Goal: Task Accomplishment & Management: Complete application form

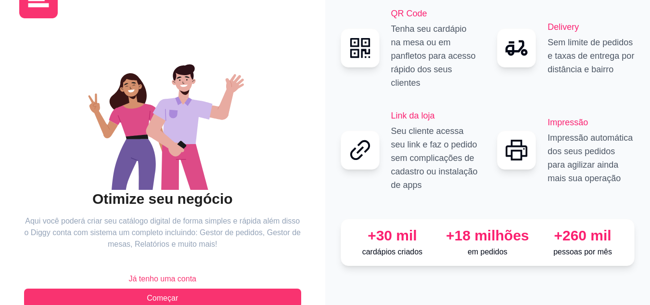
scroll to position [62, 0]
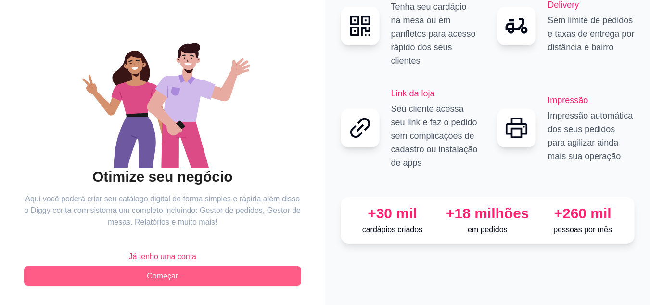
click at [178, 273] on button "Começar" at bounding box center [162, 275] width 277 height 19
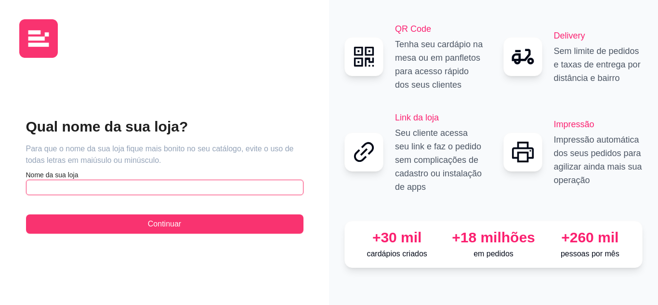
click at [112, 187] on input "text" at bounding box center [164, 187] width 277 height 15
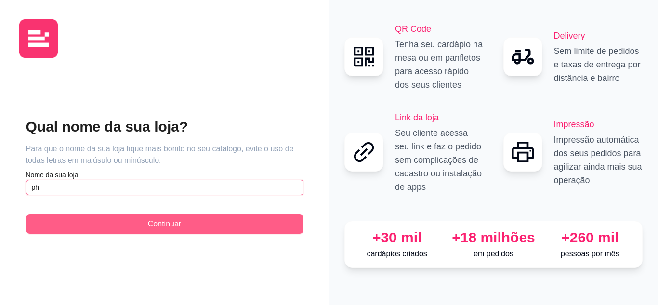
type input "ph"
click at [156, 228] on span "Continuar" at bounding box center [164, 224] width 33 height 12
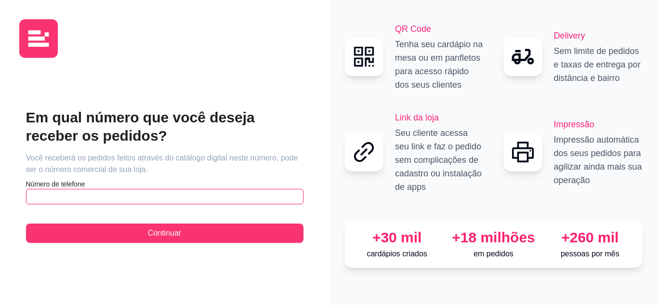
click at [155, 197] on input "text" at bounding box center [164, 196] width 277 height 15
type input "[PHONE_NUMBER]"
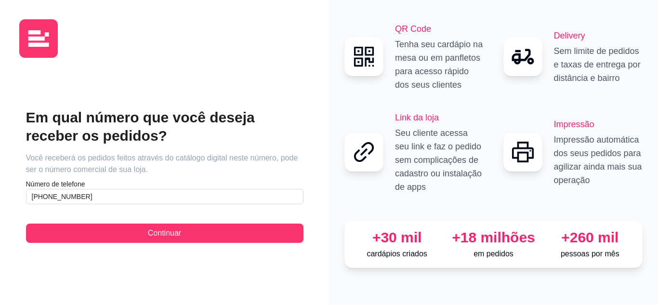
click at [177, 244] on div "Em qual número que você deseja receber os pedidos? Você receberá os pedidos fei…" at bounding box center [164, 175] width 290 height 220
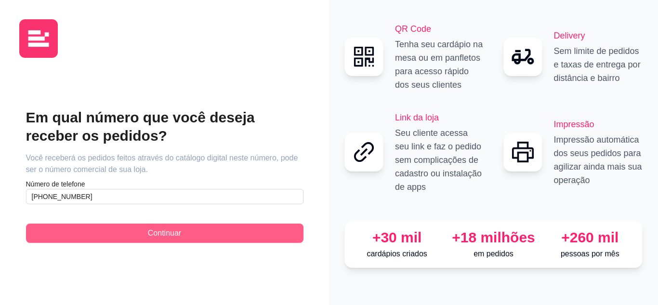
click at [181, 233] on span "Continuar" at bounding box center [164, 233] width 33 height 12
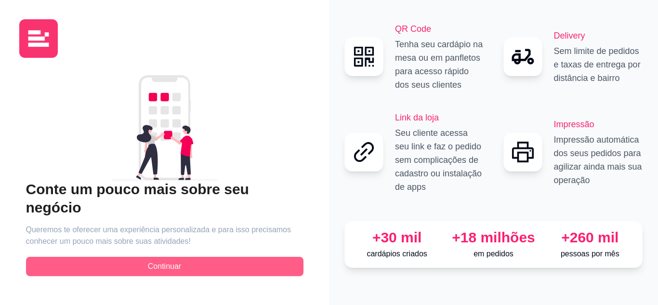
click at [165, 260] on span "Continuar" at bounding box center [164, 266] width 33 height 12
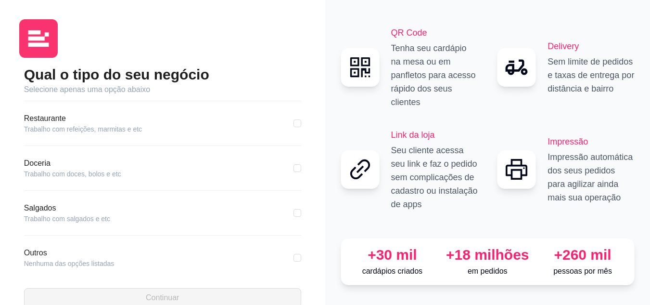
scroll to position [185, 0]
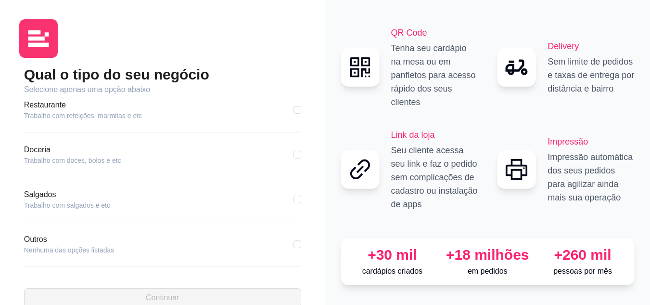
click at [246, 123] on div "Restaurante Trabalho com refeições, marmitas e etc" at bounding box center [162, 115] width 277 height 33
click at [294, 109] on input "checkbox" at bounding box center [298, 110] width 8 height 8
checkbox input "true"
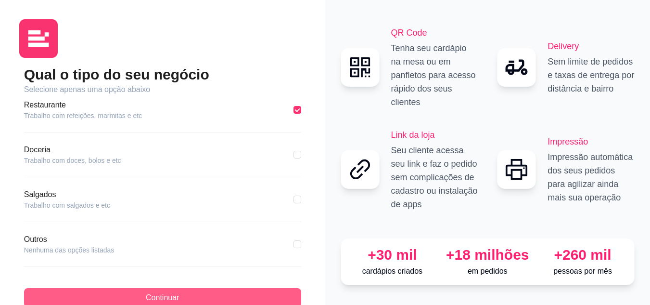
click at [237, 291] on button "Continuar" at bounding box center [162, 297] width 277 height 19
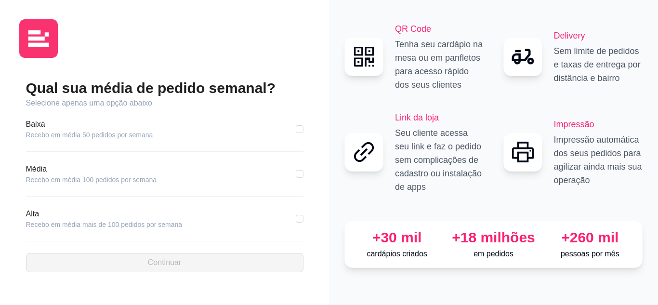
click at [246, 212] on div "Alta Recebo em média mais de 100 pedidos por semana" at bounding box center [164, 218] width 277 height 21
click at [304, 216] on div "Qual sua média de pedido semanal? Selecione apenas uma opção abaixo [GEOGRAPHIC…" at bounding box center [164, 175] width 290 height 220
click at [299, 220] on input "checkbox" at bounding box center [300, 219] width 8 height 8
checkbox input "true"
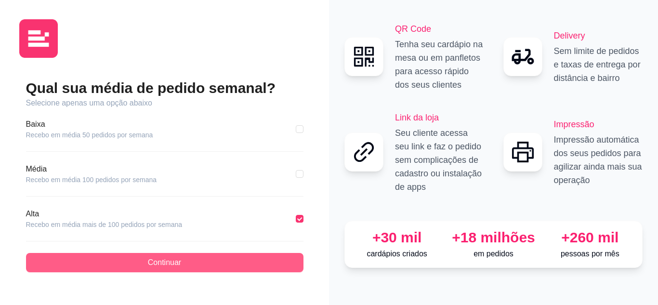
click at [269, 261] on button "Continuar" at bounding box center [164, 262] width 277 height 19
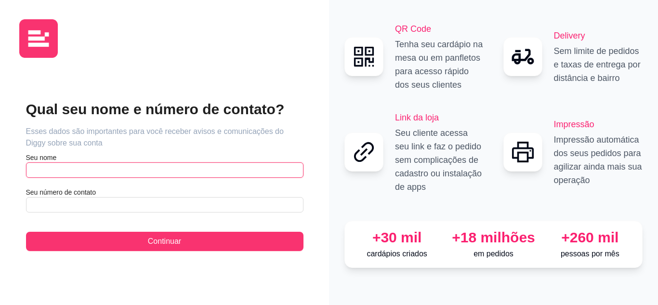
click at [203, 164] on input "text" at bounding box center [164, 169] width 277 height 15
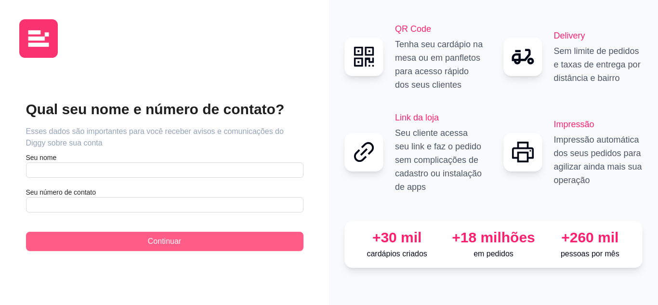
click at [155, 246] on span "Continuar" at bounding box center [164, 241] width 33 height 12
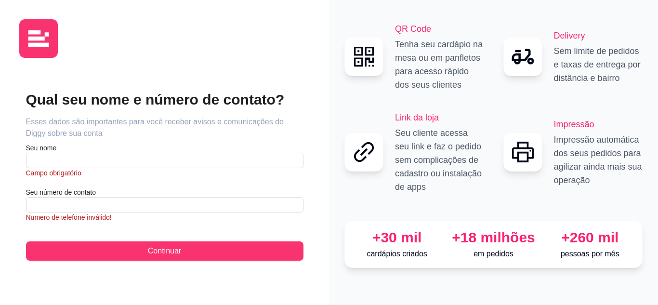
click at [182, 168] on article "Campo obrigatório" at bounding box center [164, 173] width 277 height 10
click at [185, 156] on input "text" at bounding box center [164, 160] width 277 height 15
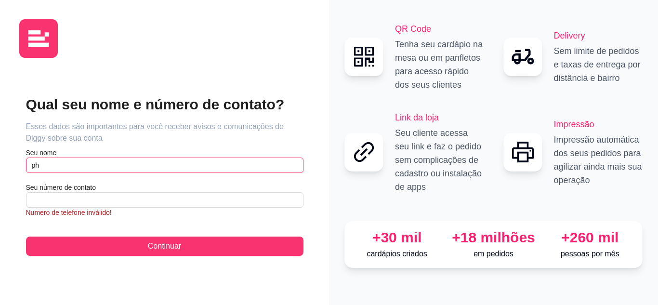
type input "ph"
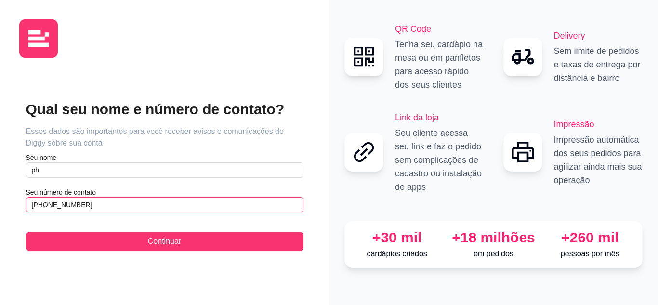
type input "[PHONE_NUMBER]"
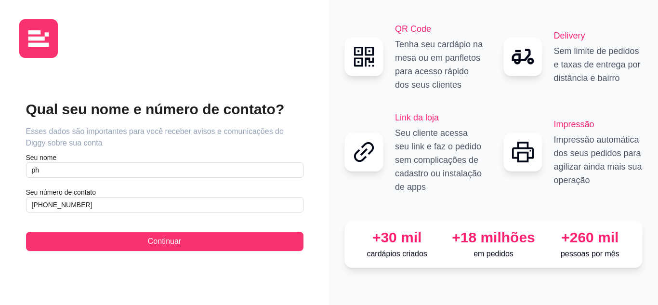
click at [26, 232] on button "Continuar" at bounding box center [164, 241] width 277 height 19
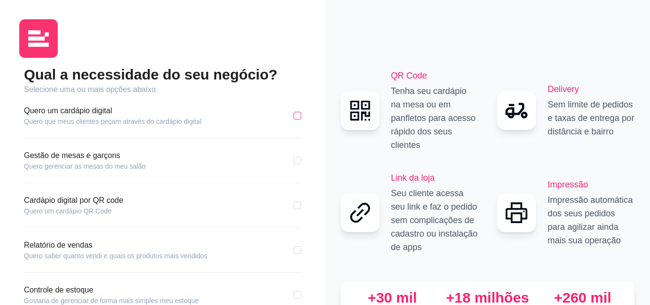
click at [300, 117] on input "checkbox" at bounding box center [298, 116] width 8 height 8
checkbox input "true"
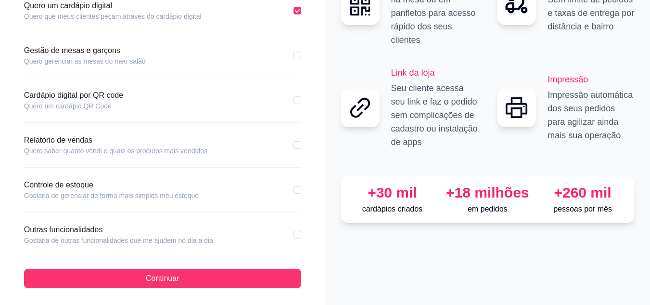
scroll to position [107, 0]
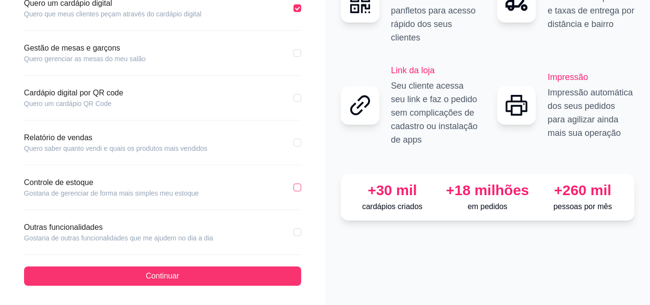
click at [299, 187] on input "checkbox" at bounding box center [298, 187] width 8 height 8
checkbox input "true"
click at [298, 144] on input "checkbox" at bounding box center [298, 143] width 8 height 8
checkbox input "true"
click at [296, 233] on input "checkbox" at bounding box center [298, 232] width 8 height 8
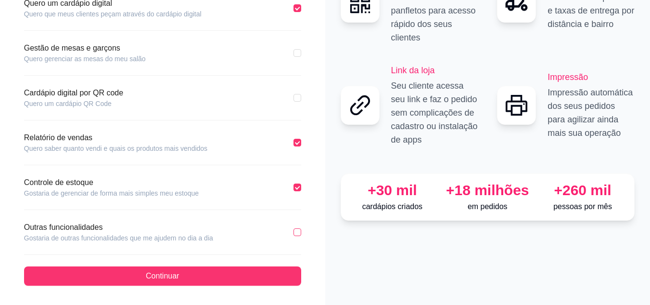
checkbox input "true"
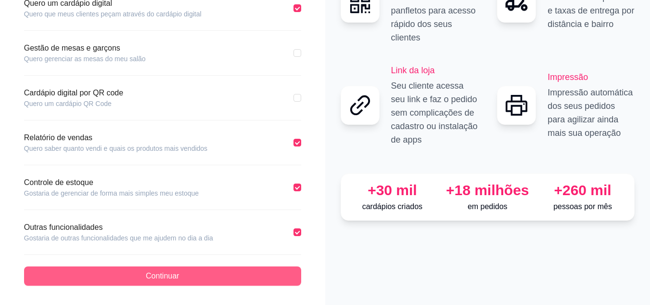
click at [258, 276] on button "Continuar" at bounding box center [162, 275] width 277 height 19
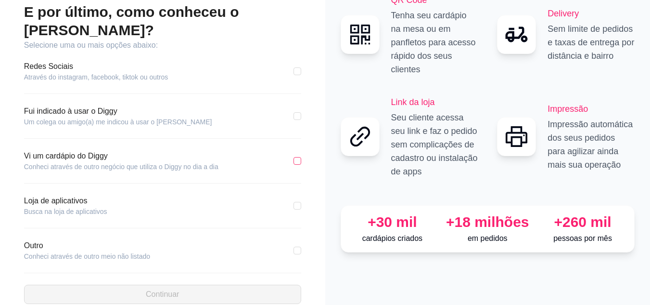
click at [298, 157] on input "checkbox" at bounding box center [298, 161] width 8 height 8
checkbox input "true"
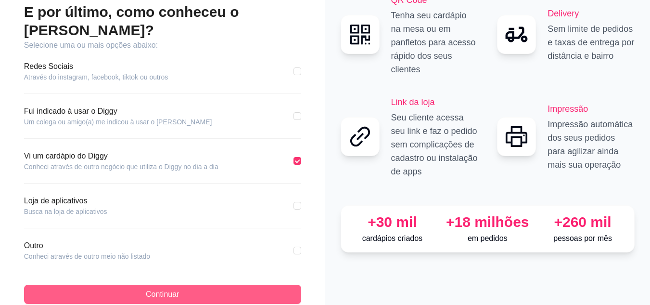
click at [200, 285] on button "Continuar" at bounding box center [162, 294] width 277 height 19
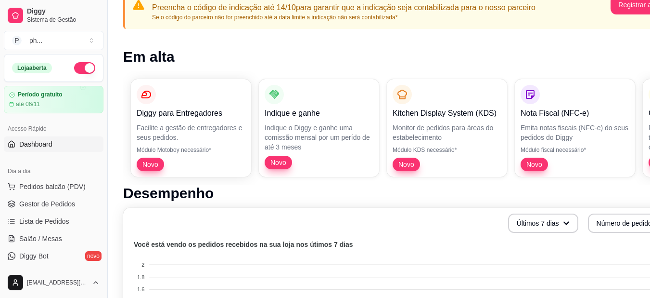
scroll to position [96, 0]
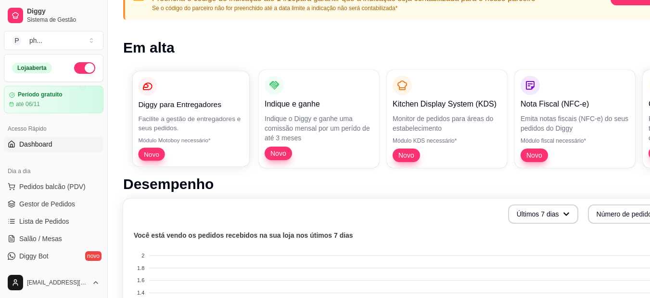
click at [170, 115] on p "Facilite a gestão de entregadores e seus pedidos." at bounding box center [190, 123] width 105 height 19
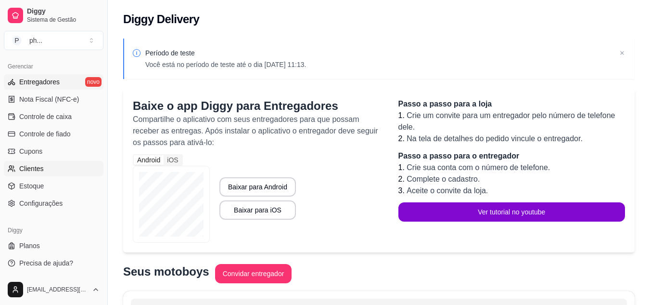
scroll to position [388, 0]
click at [45, 199] on span "Configurações" at bounding box center [40, 203] width 43 height 10
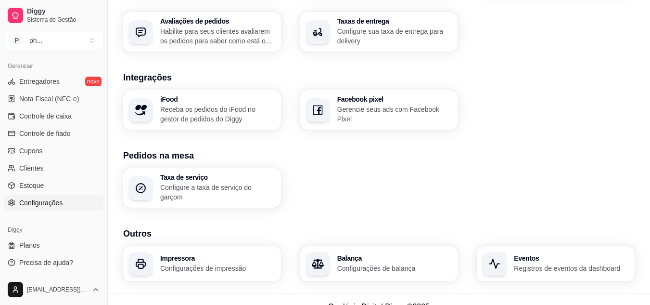
scroll to position [370, 0]
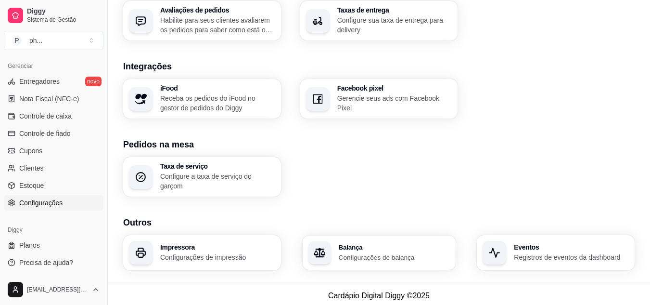
click at [350, 237] on div "Balança Configurações de balança" at bounding box center [379, 252] width 153 height 34
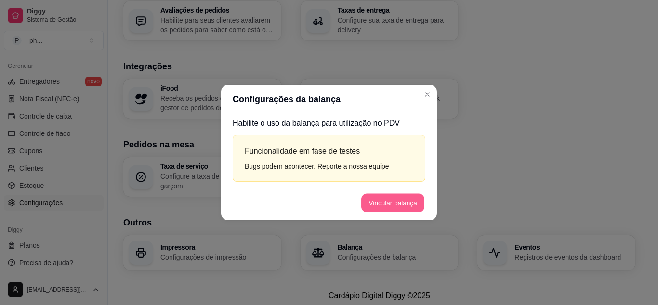
click at [392, 204] on button "Vincular balança" at bounding box center [392, 203] width 63 height 19
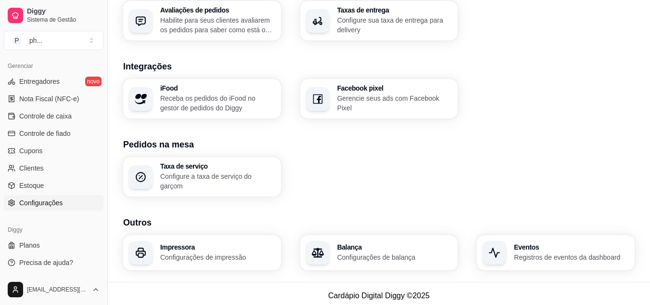
scroll to position [292, 0]
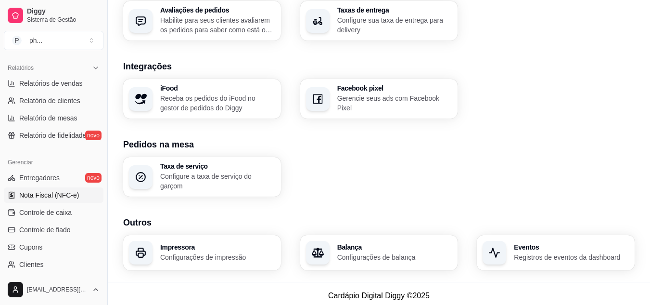
click at [64, 201] on link "Nota Fiscal (NFC-e)" at bounding box center [54, 194] width 100 height 15
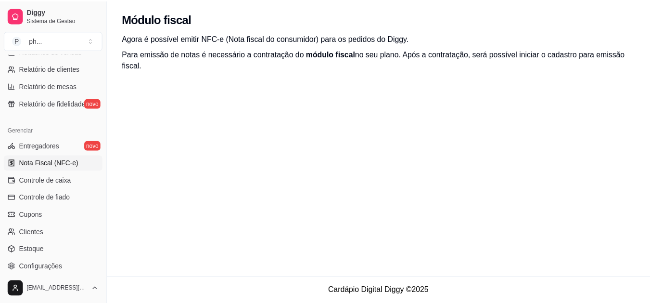
scroll to position [340, 0]
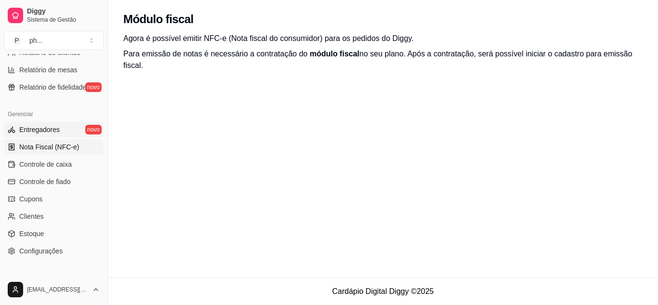
click at [45, 125] on span "Entregadores" at bounding box center [39, 130] width 40 height 10
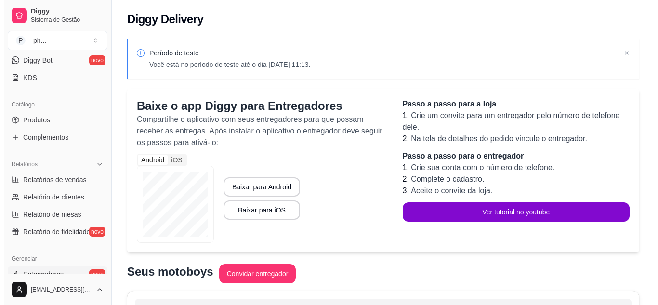
scroll to position [147, 0]
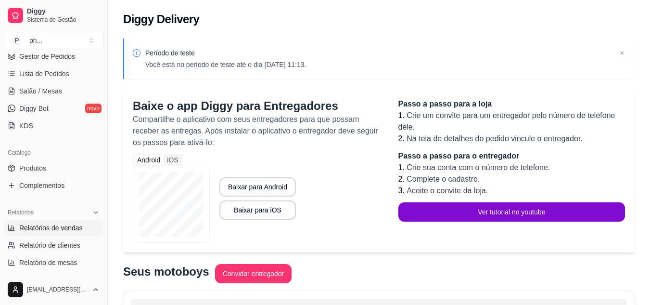
click at [35, 223] on span "Relatórios de vendas" at bounding box center [51, 228] width 64 height 10
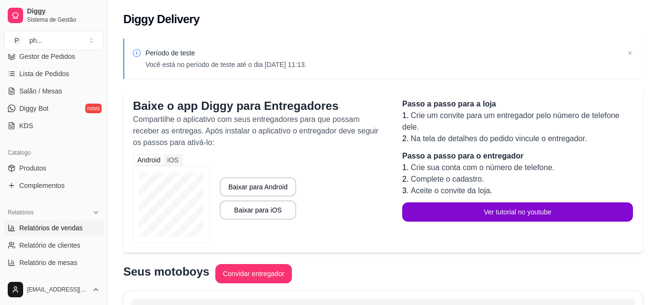
select select "ALL"
select select "0"
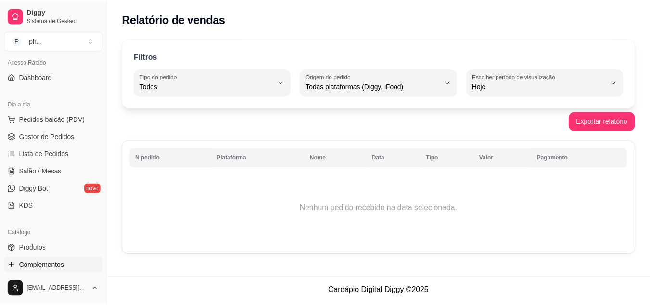
scroll to position [51, 0]
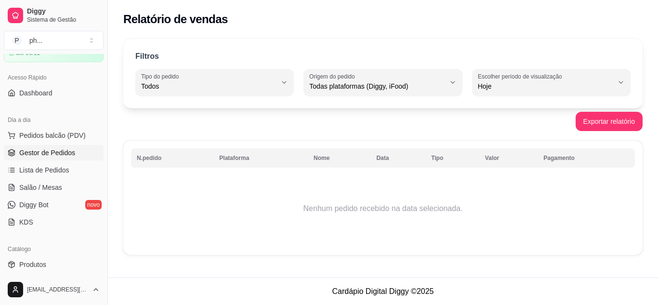
click at [71, 158] on link "Gestor de Pedidos" at bounding box center [54, 152] width 100 height 15
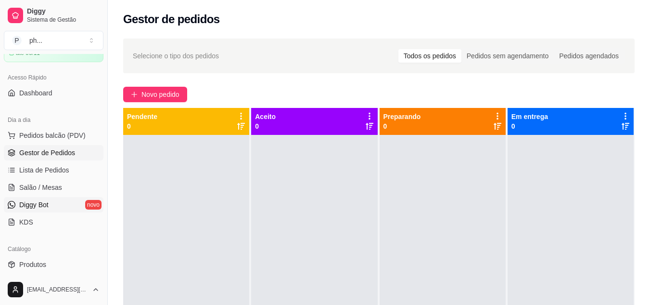
click at [41, 209] on span "Diggy Bot" at bounding box center [33, 205] width 29 height 10
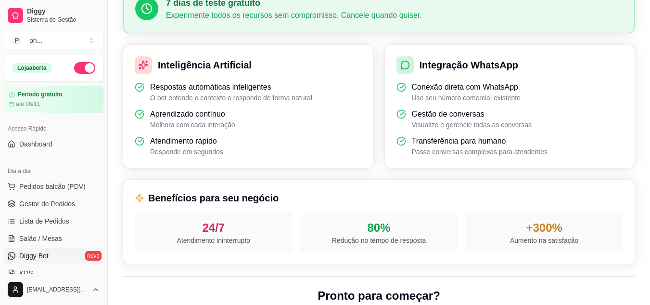
scroll to position [241, 0]
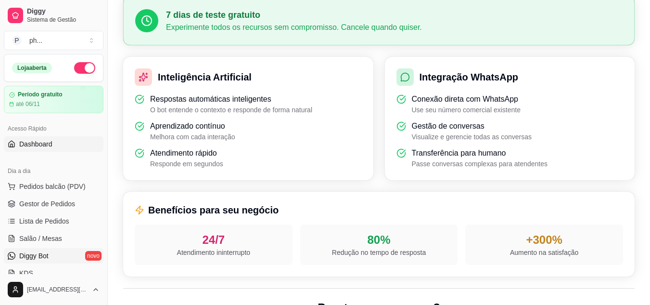
click at [57, 144] on link "Dashboard" at bounding box center [54, 143] width 100 height 15
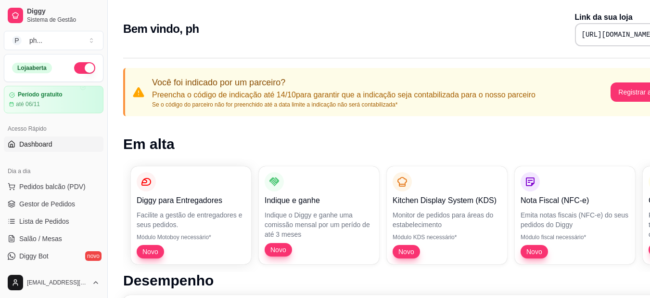
scroll to position [48, 0]
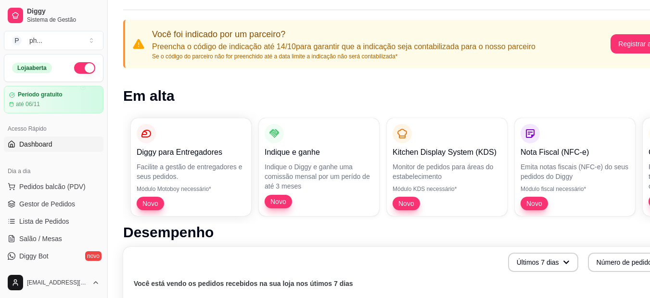
click at [409, 173] on div "Diggy para Entregadores Facilite a gestão de entregadores e seus pedidos. Módul…" at bounding box center [401, 166] width 557 height 113
drag, startPoint x: 594, startPoint y: 87, endPoint x: 426, endPoint y: 76, distance: 168.3
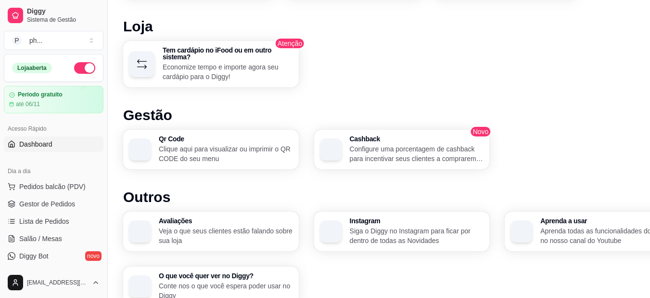
scroll to position [624, 0]
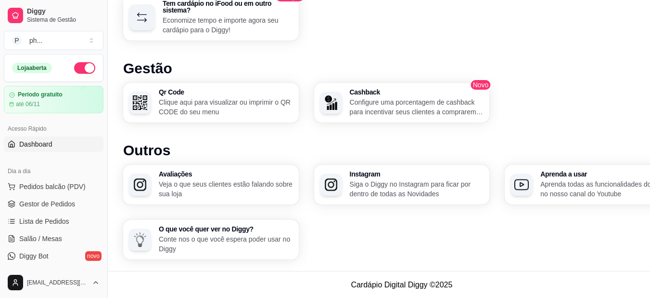
click at [246, 193] on p "Veja o que seus clientes estão falando sobre sua loja" at bounding box center [226, 188] width 134 height 19
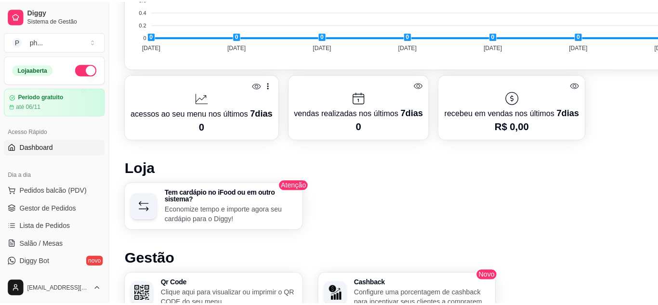
scroll to position [425, 0]
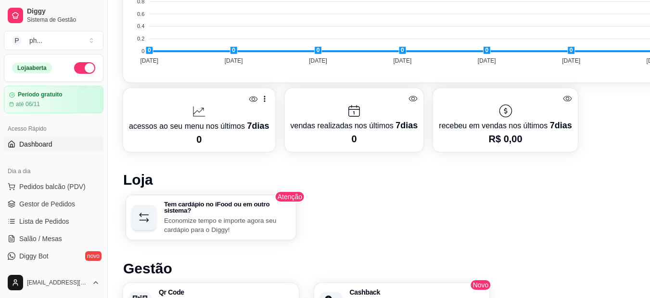
click at [271, 217] on p "Economize tempo e importe agora seu cardápio para o Diggy!" at bounding box center [227, 224] width 126 height 19
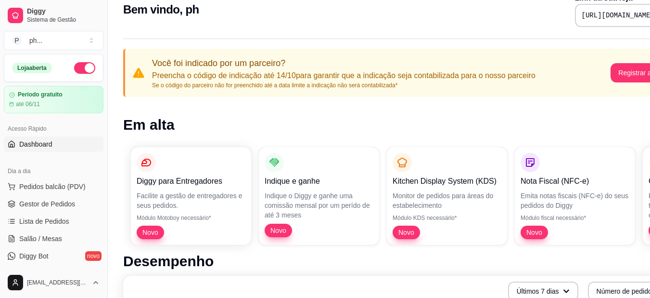
scroll to position [0, 0]
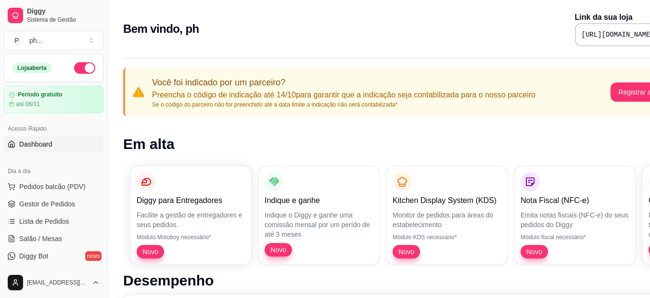
click at [345, 101] on p "Se o código do parceiro não for preenchido até a data limite a indicação não se…" at bounding box center [344, 105] width 384 height 8
